Goal: Information Seeking & Learning: Check status

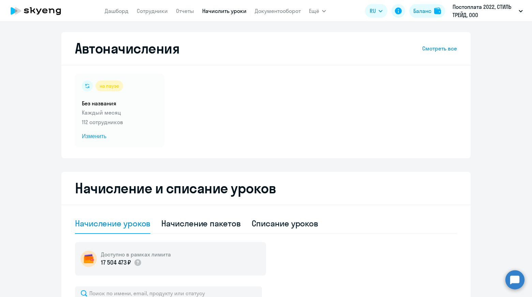
select select "10"
click at [155, 13] on link "Сотрудники" at bounding box center [152, 10] width 31 height 7
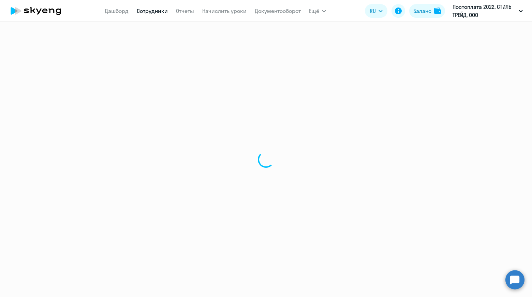
select select "30"
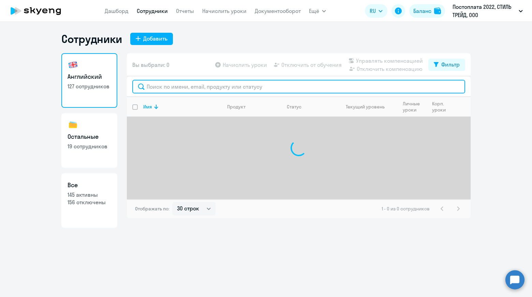
click at [250, 92] on input "text" at bounding box center [298, 87] width 333 height 14
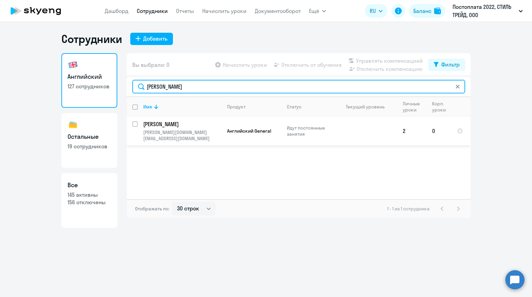
type input "[PERSON_NAME]"
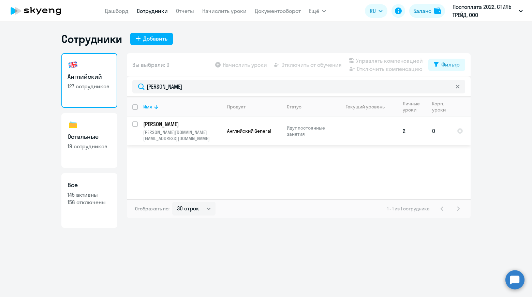
click at [190, 125] on p "[PERSON_NAME]" at bounding box center [181, 123] width 77 height 7
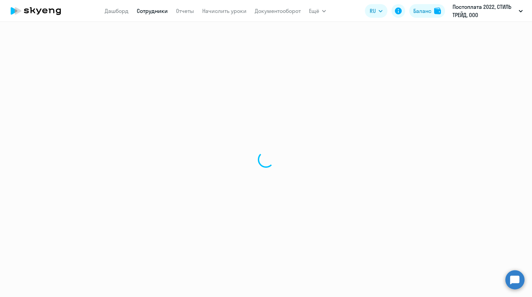
select select "english"
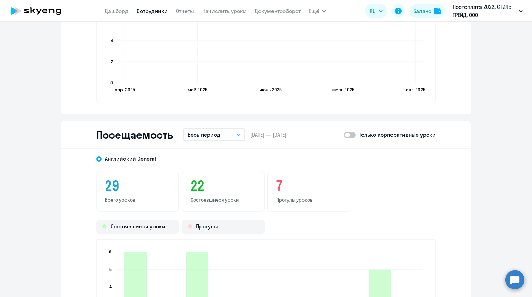
scroll to position [716, 0]
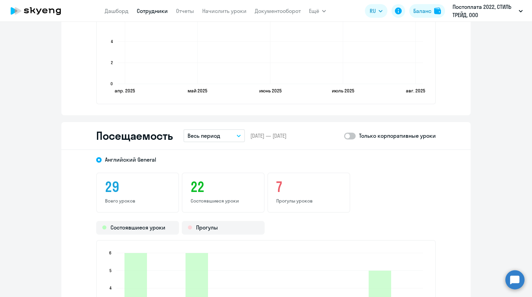
click at [212, 135] on p "Весь период" at bounding box center [203, 136] width 33 height 8
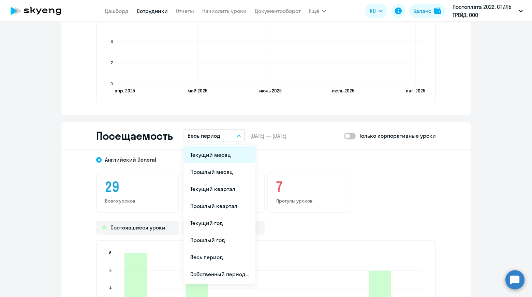
click at [226, 155] on li "Текущий месяц" at bounding box center [219, 154] width 72 height 17
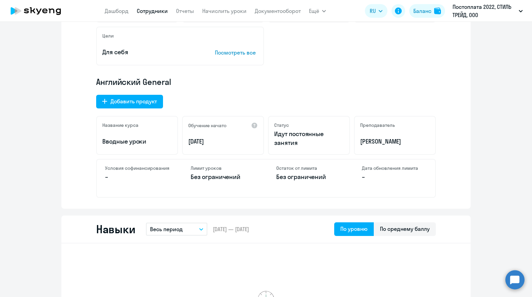
scroll to position [0, 0]
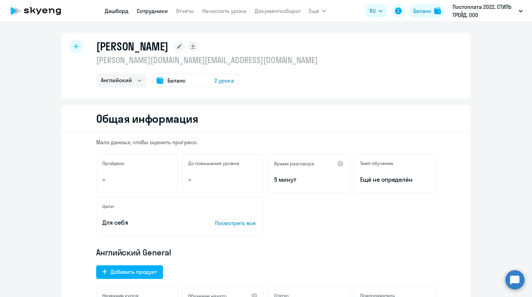
click at [121, 13] on link "Дашборд" at bounding box center [117, 10] width 24 height 7
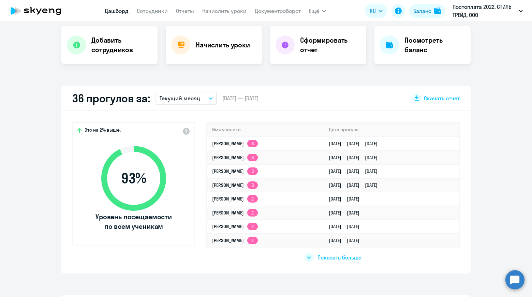
scroll to position [170, 0]
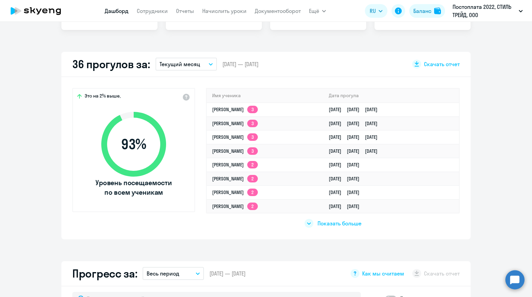
select select "30"
